Goal: Transaction & Acquisition: Purchase product/service

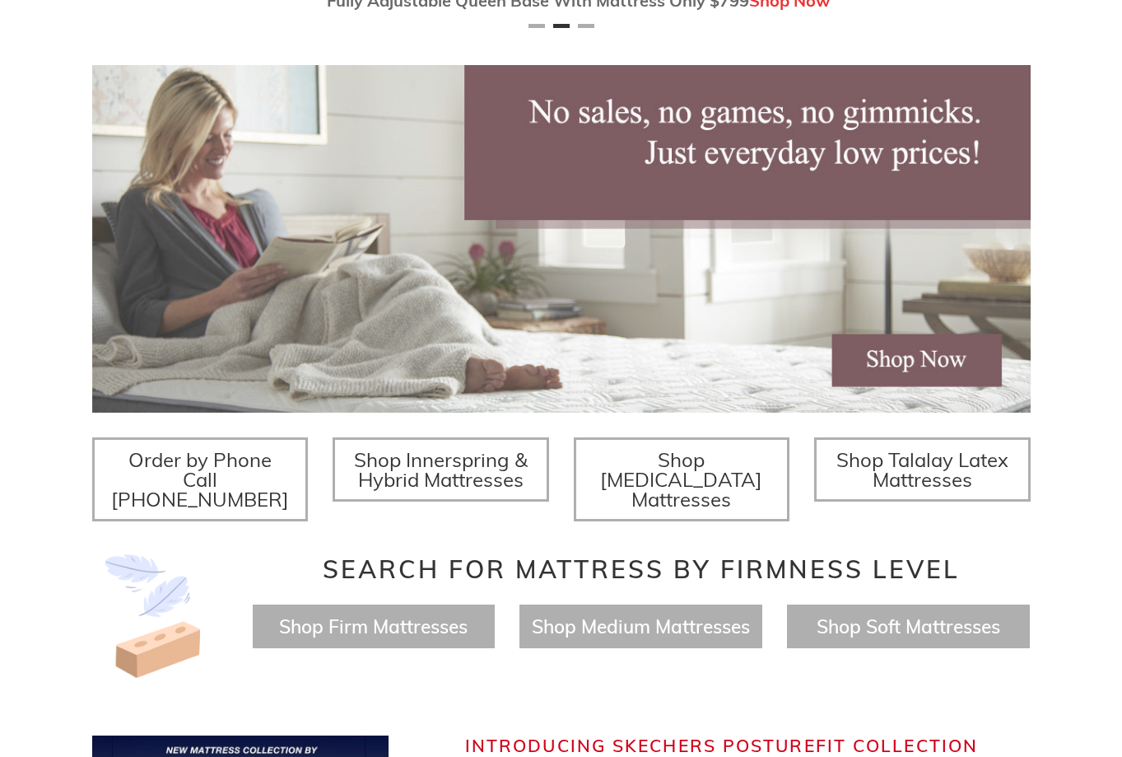
scroll to position [0, 939]
click at [912, 467] on span "Shop Talalay Latex Mattresses" at bounding box center [923, 469] width 172 height 44
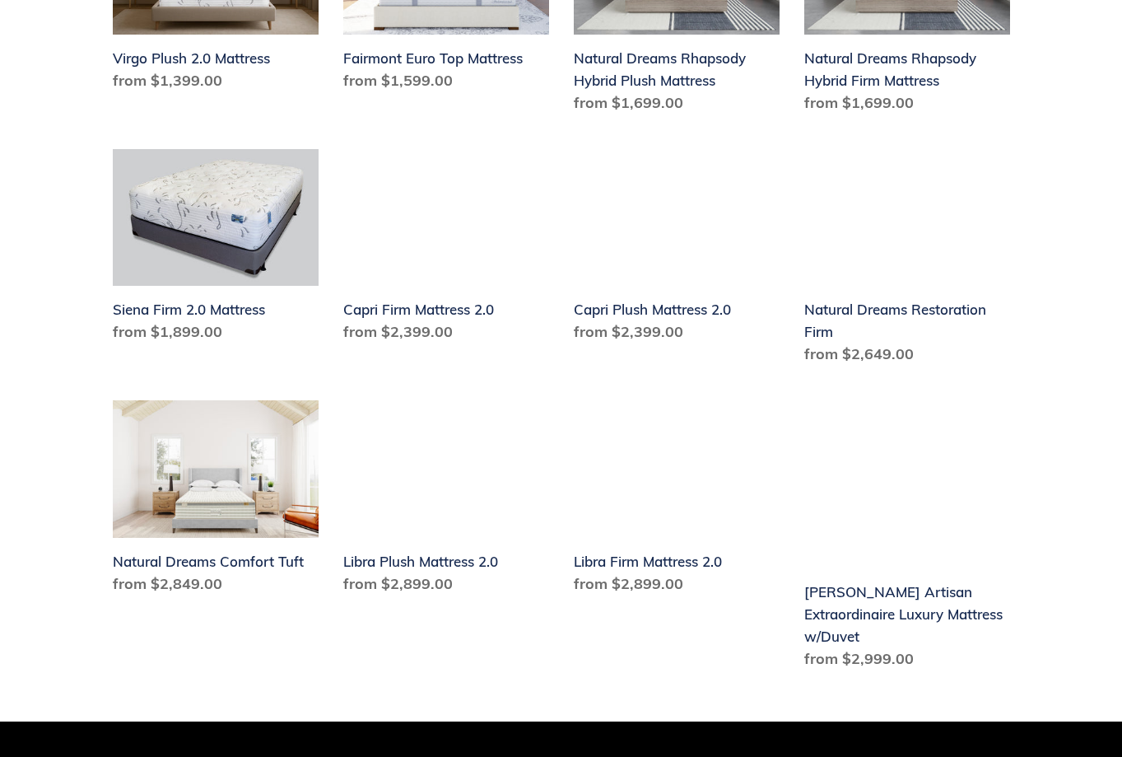
scroll to position [1235, 0]
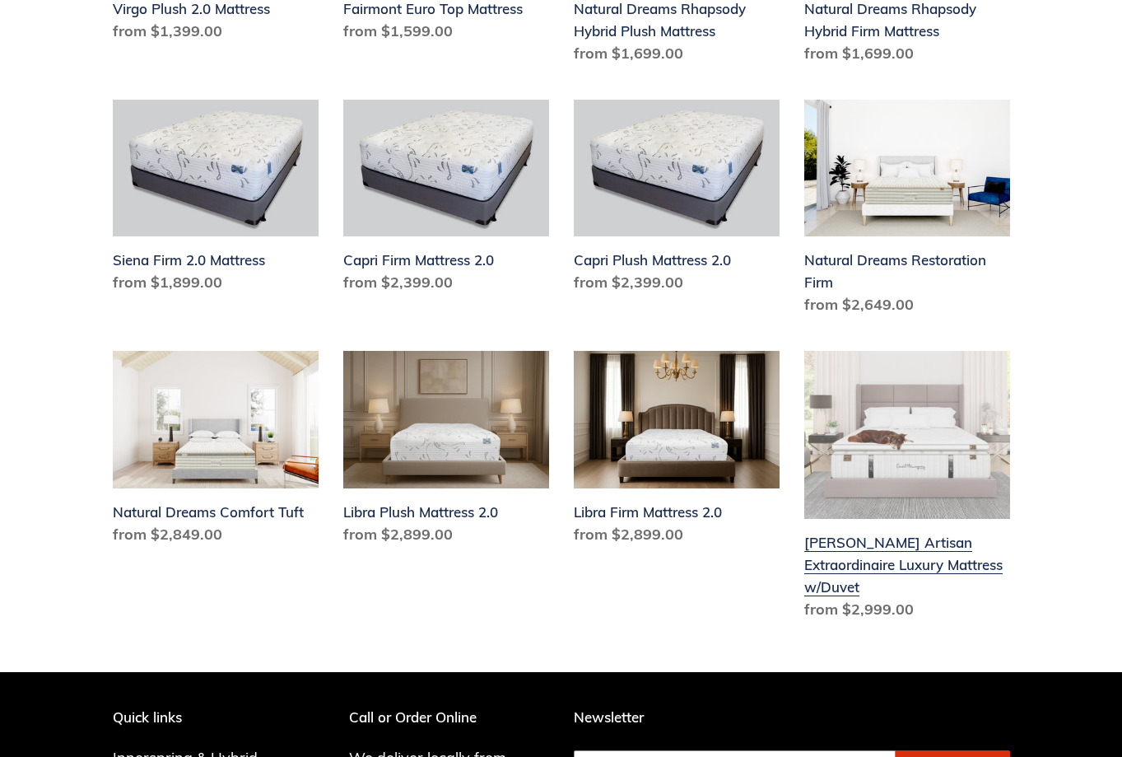
click at [875, 525] on link "Hemingway Artisan Extraordinaire Luxury Mattress w/Duvet" at bounding box center [908, 488] width 206 height 275
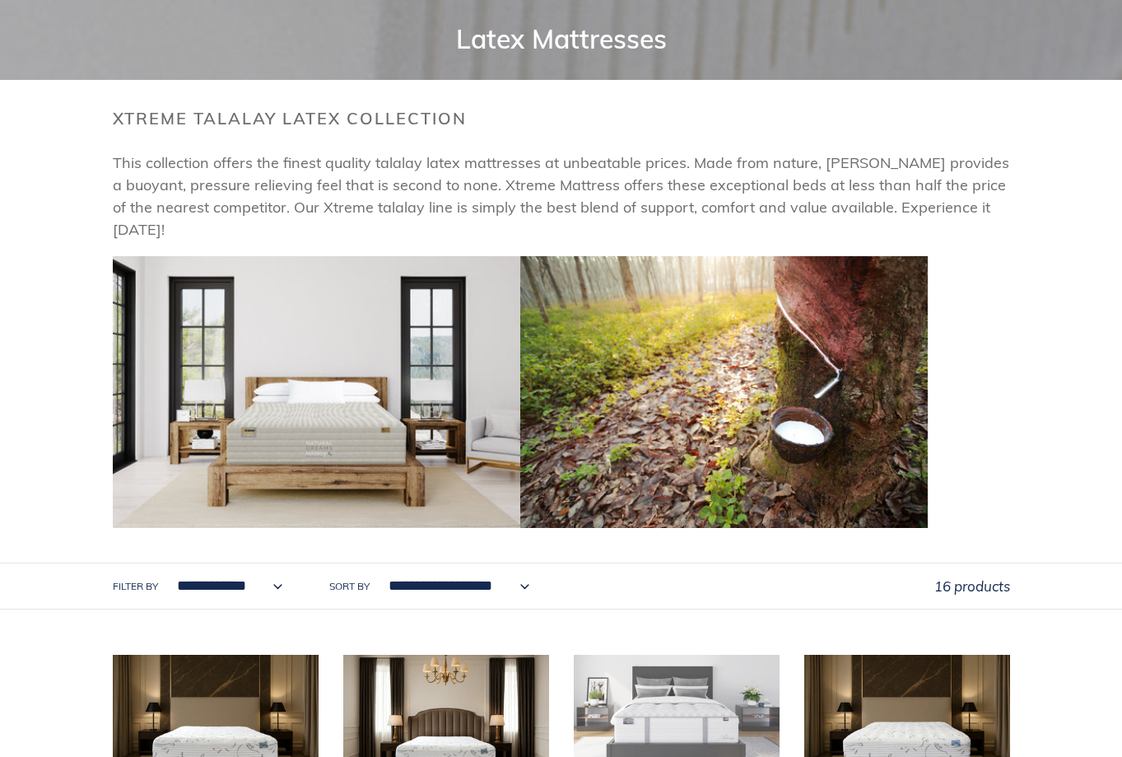
scroll to position [0, 0]
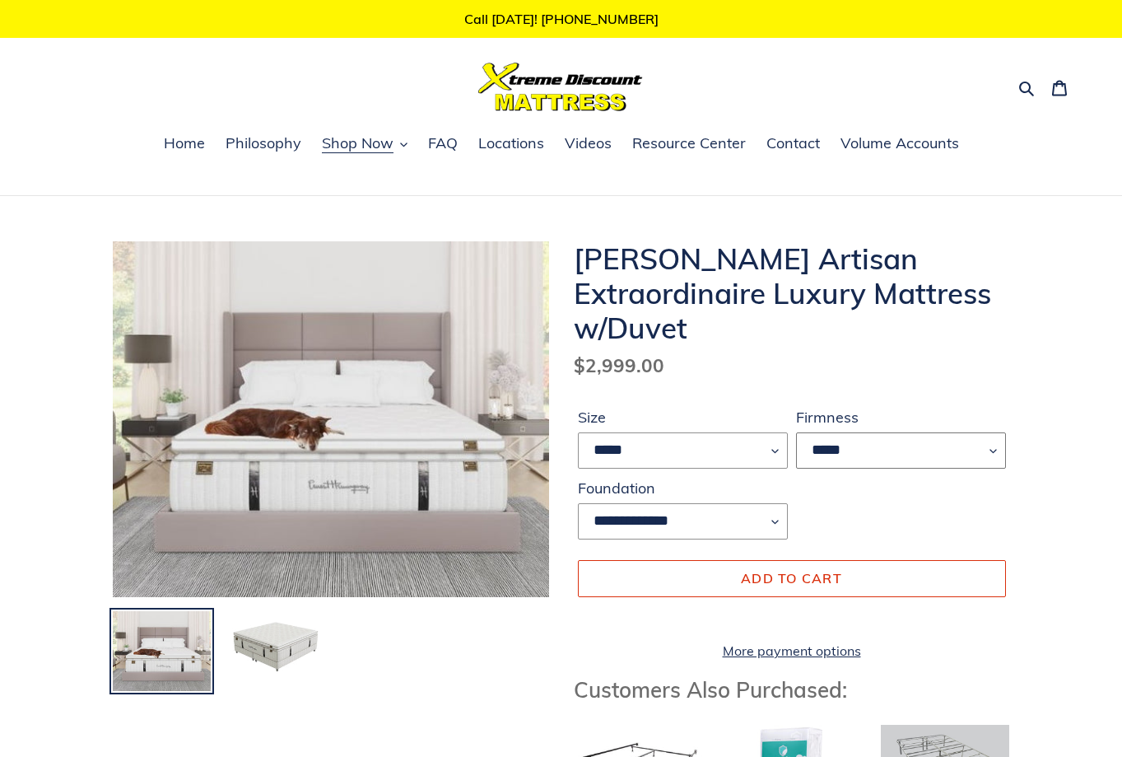
click at [987, 450] on select "*****" at bounding box center [901, 450] width 210 height 36
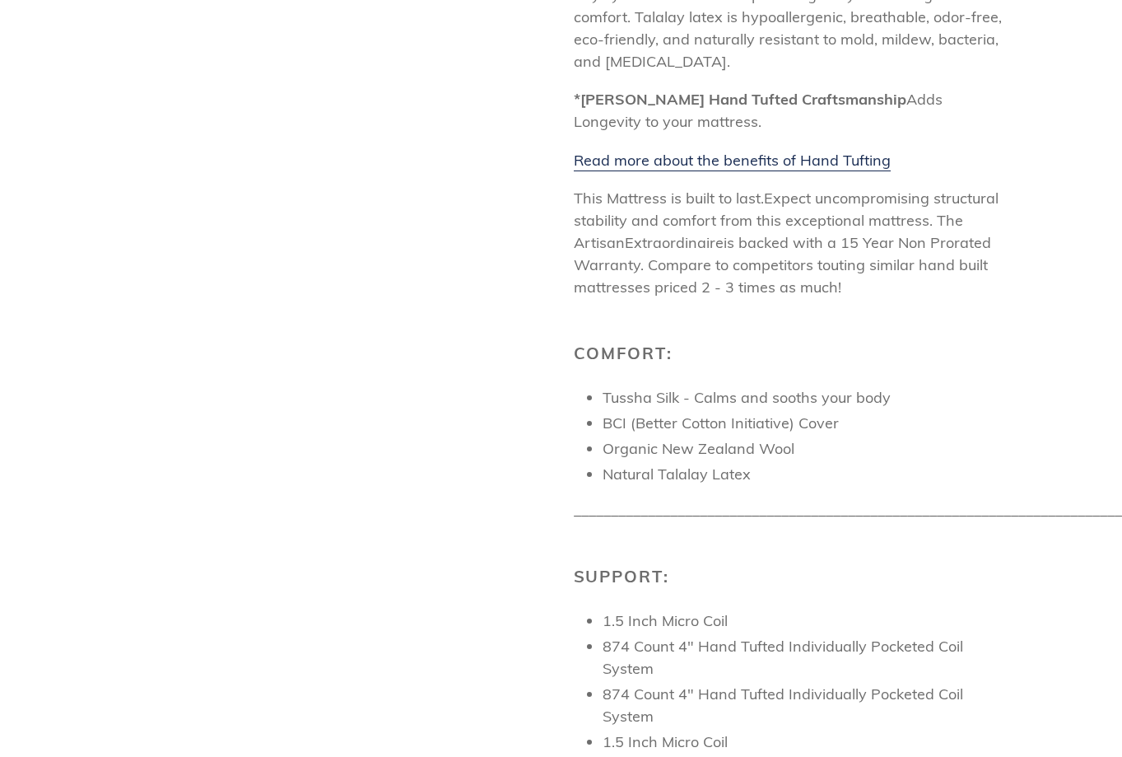
scroll to position [1812, 0]
